Goal: Task Accomplishment & Management: Manage account settings

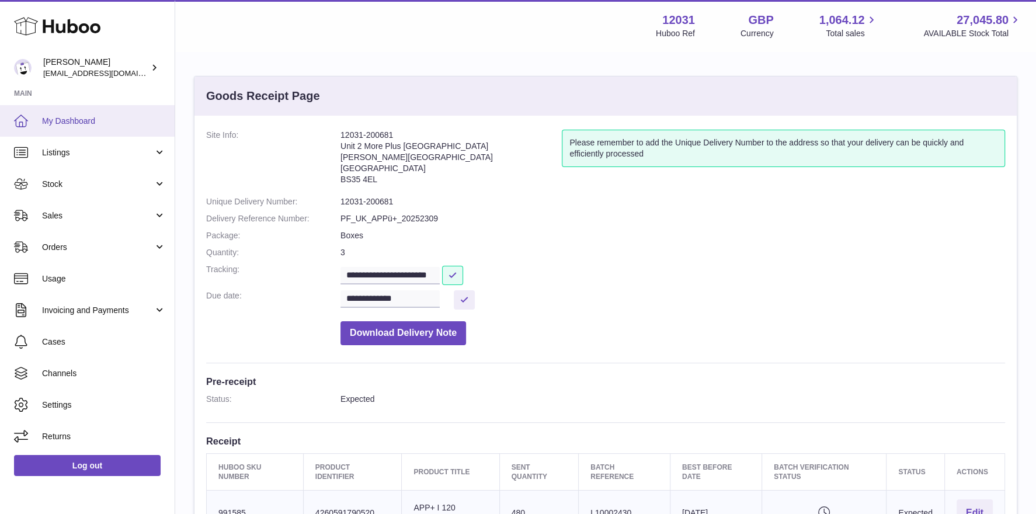
click at [45, 116] on span "My Dashboard" at bounding box center [104, 121] width 124 height 11
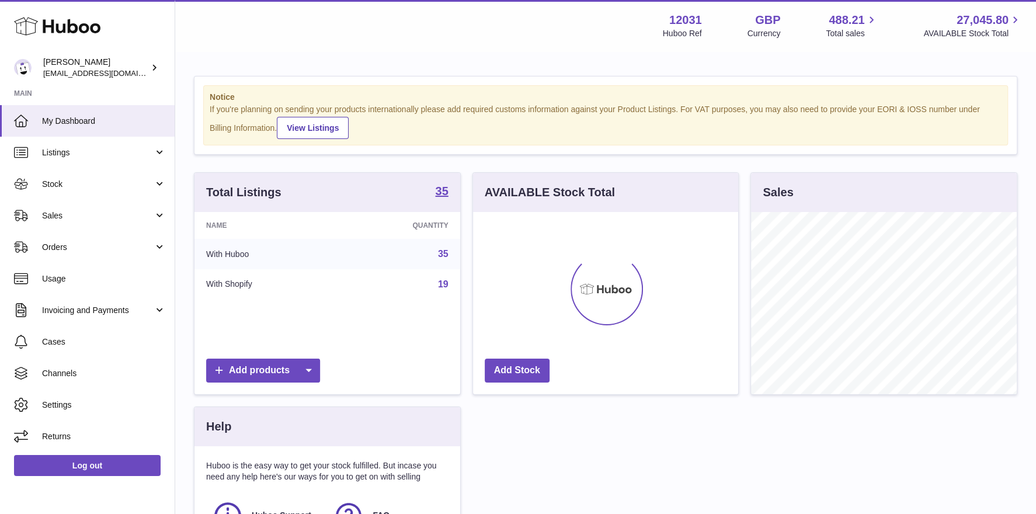
scroll to position [182, 266]
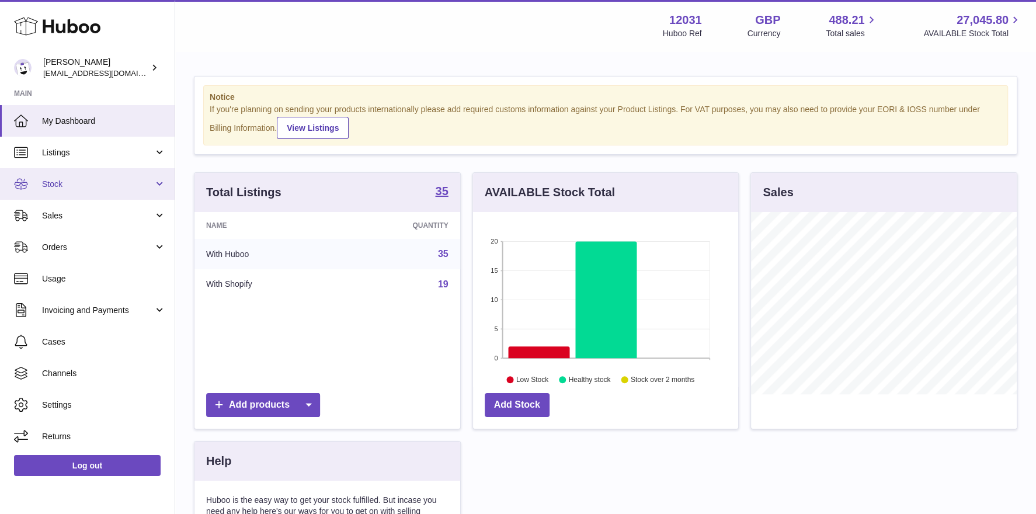
click at [120, 175] on link "Stock" at bounding box center [87, 184] width 175 height 32
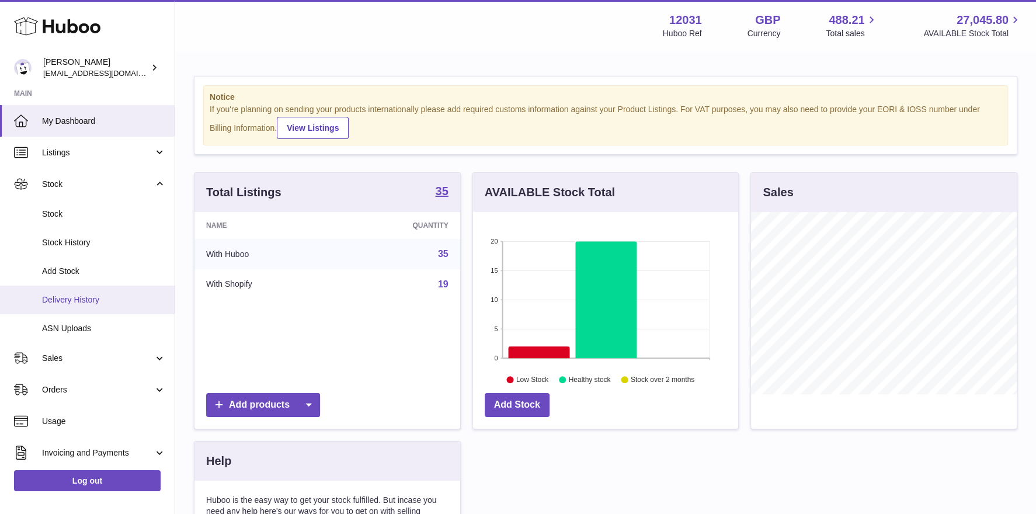
click at [67, 300] on span "Delivery History" at bounding box center [104, 299] width 124 height 11
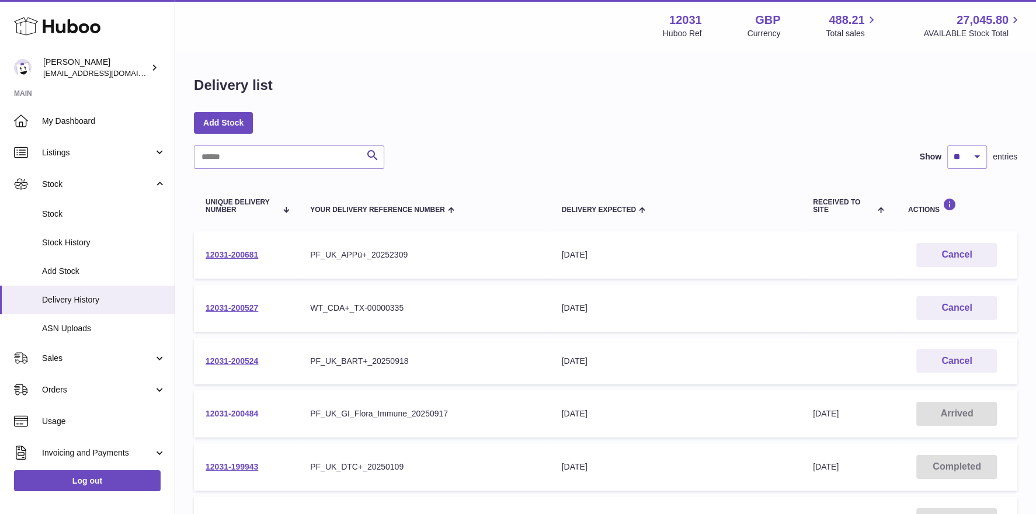
click at [255, 412] on link "12031-200484" at bounding box center [232, 413] width 53 height 9
click at [88, 127] on link "My Dashboard" at bounding box center [87, 121] width 175 height 32
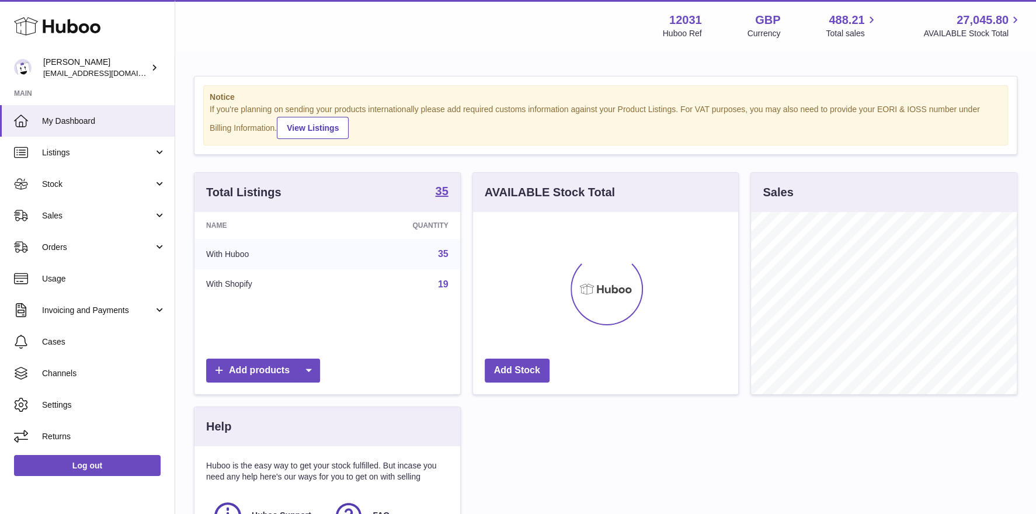
scroll to position [182, 266]
click at [94, 175] on link "Stock" at bounding box center [87, 184] width 175 height 32
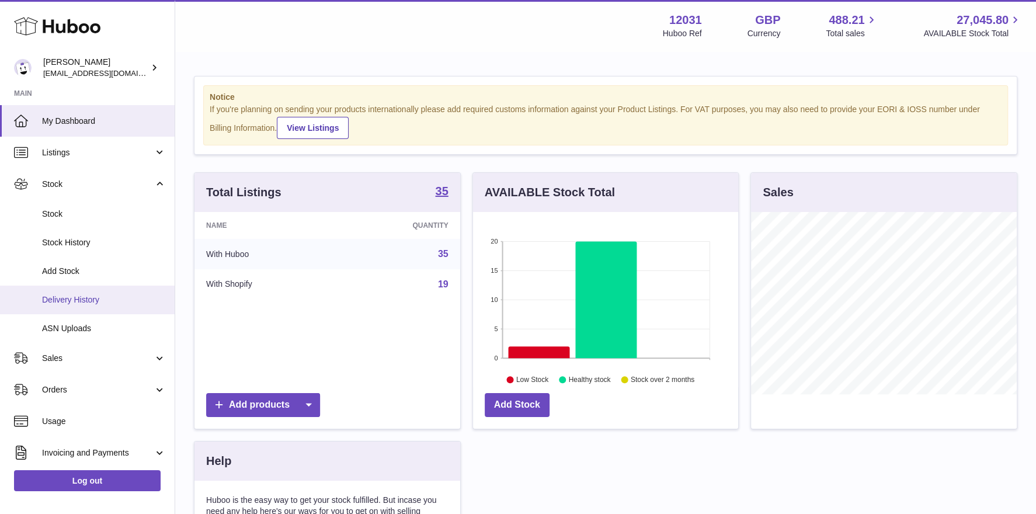
click at [105, 290] on link "Delivery History" at bounding box center [87, 300] width 175 height 29
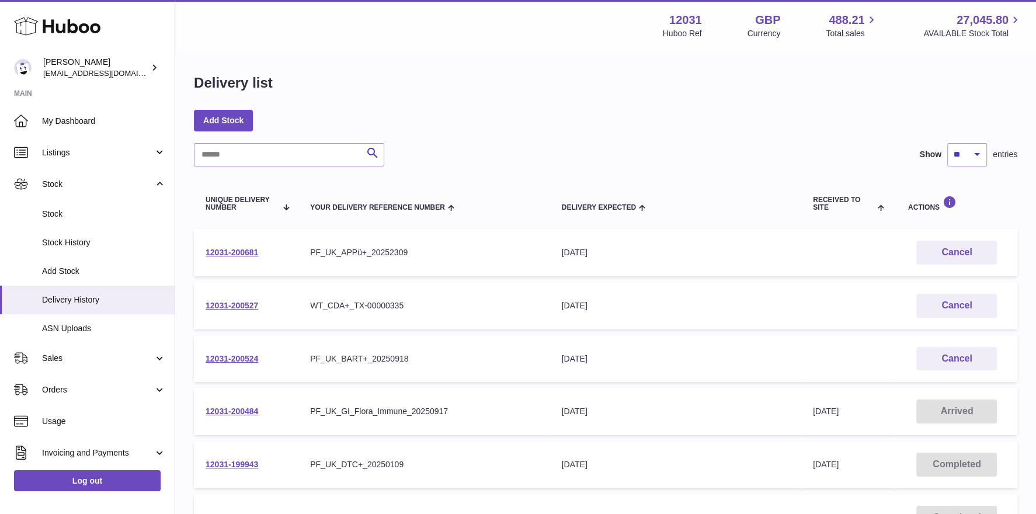
scroll to position [3, 0]
click at [62, 117] on span "My Dashboard" at bounding box center [104, 121] width 124 height 11
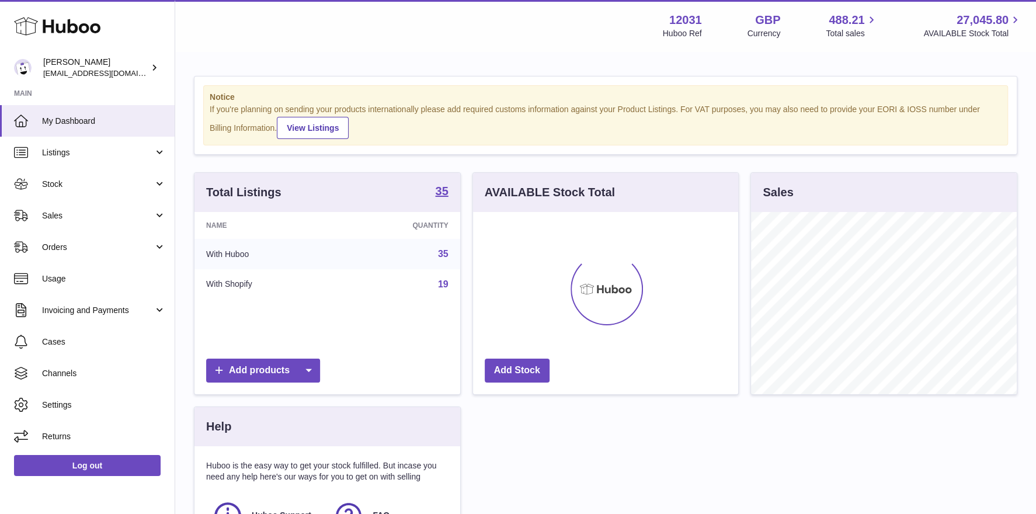
scroll to position [182, 266]
